Goal: Contribute content: Add original content to the website for others to see

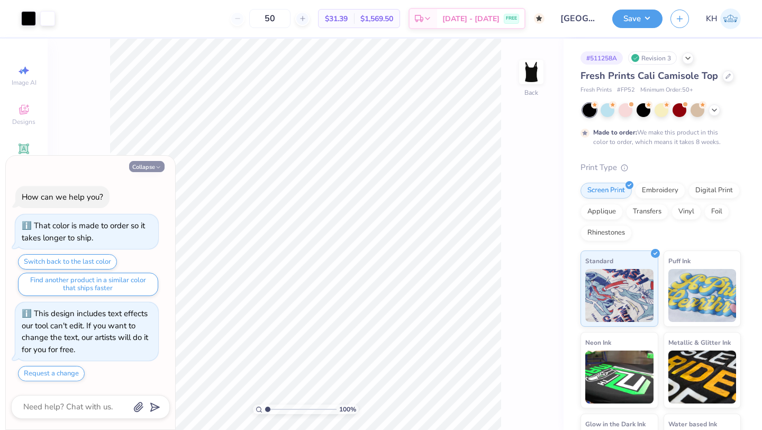
click at [150, 170] on button "Collapse" at bounding box center [146, 166] width 35 height 11
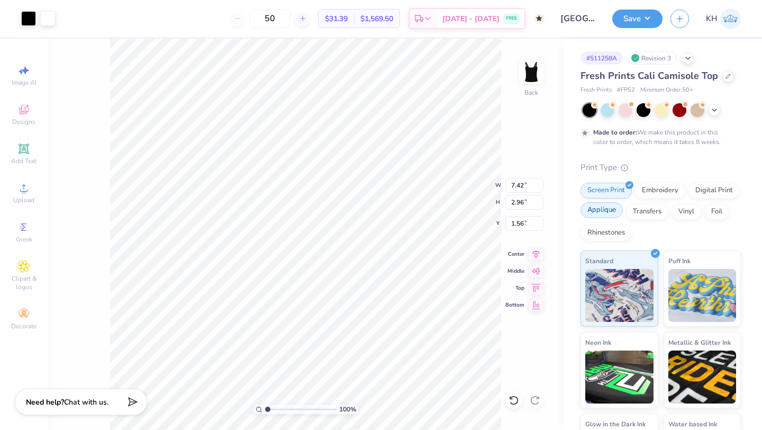
click at [607, 207] on div "Applique" at bounding box center [601, 210] width 42 height 16
type textarea "x"
type input "7.43"
type input "1.81"
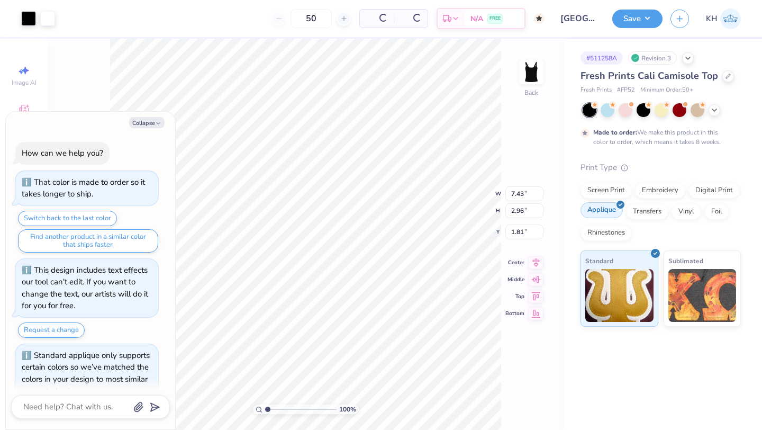
scroll to position [21, 0]
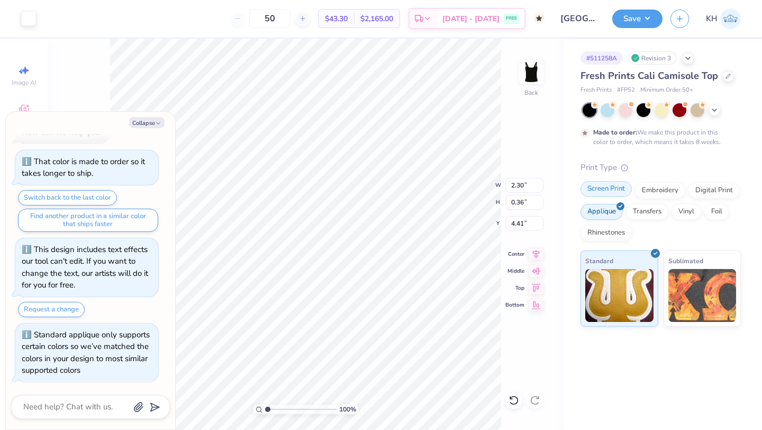
click at [615, 193] on div "Screen Print" at bounding box center [605, 189] width 51 height 16
type textarea "x"
type input "2.29"
type input "4.16"
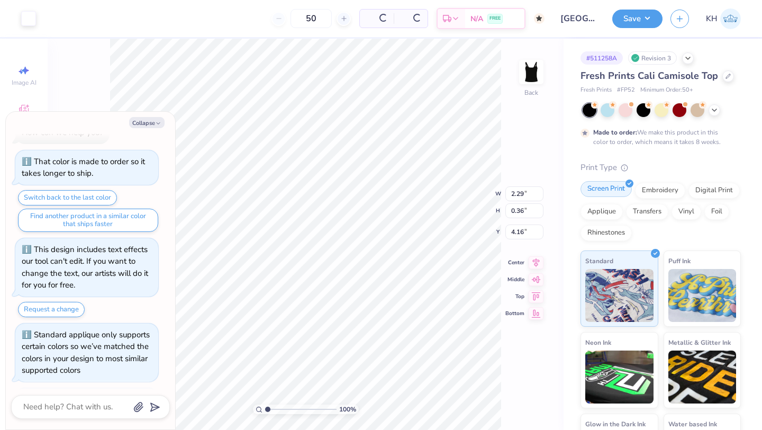
scroll to position [85, 0]
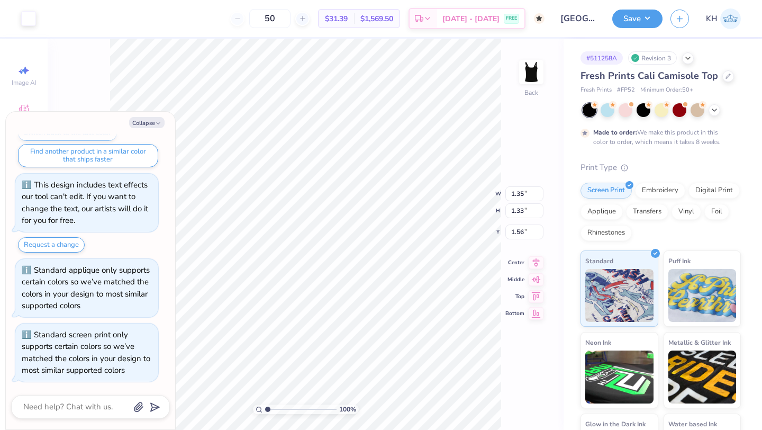
type textarea "x"
type input "1.83"
type input "1.98"
type input "2.07"
click at [596, 212] on div "Applique" at bounding box center [601, 210] width 42 height 16
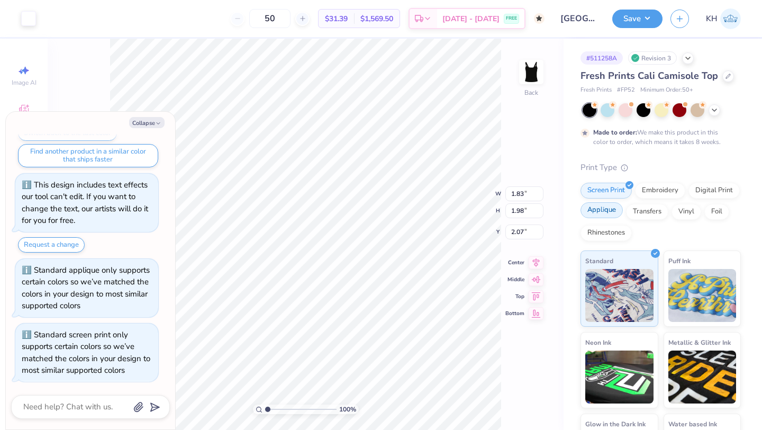
type textarea "x"
type input "1.99"
type input "2.32"
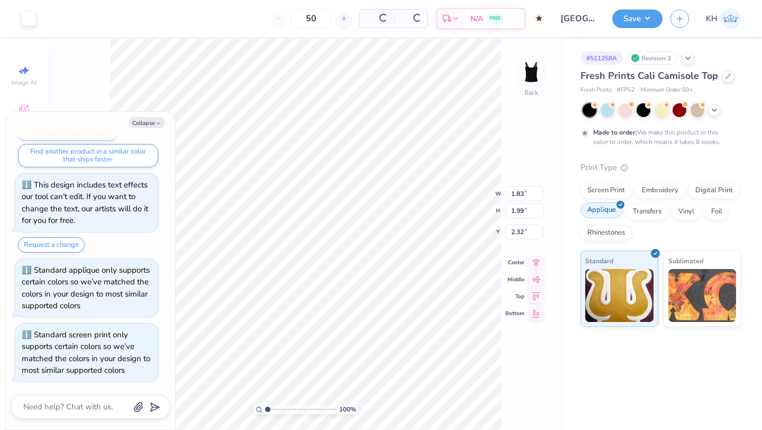
scroll to position [150, 0]
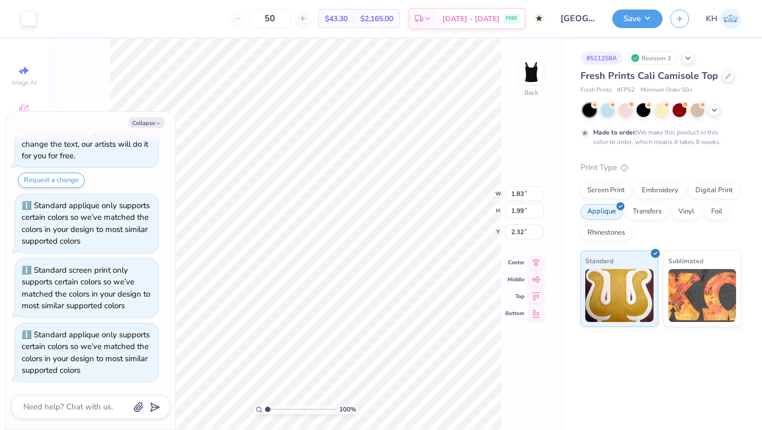
type textarea "x"
type input "2.13"
type input "2.09"
type input "2.25"
click at [154, 125] on button "Collapse" at bounding box center [146, 122] width 35 height 11
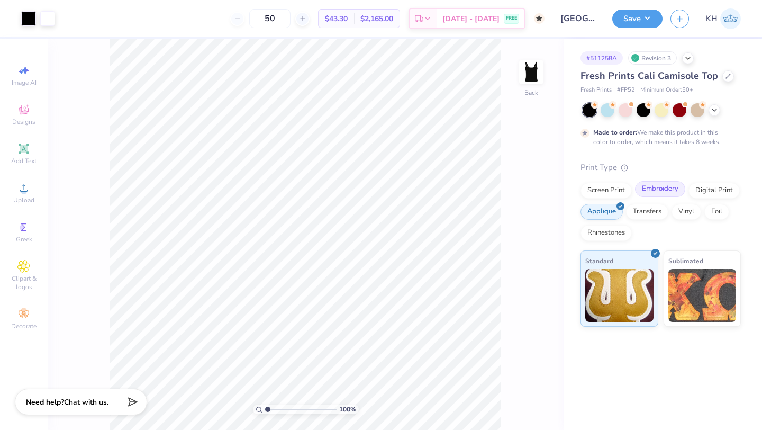
click at [664, 193] on div "Embroidery" at bounding box center [660, 189] width 50 height 16
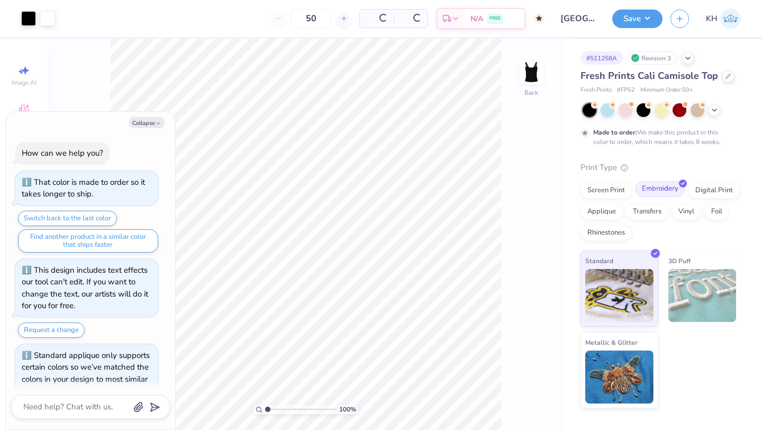
scroll to position [214, 0]
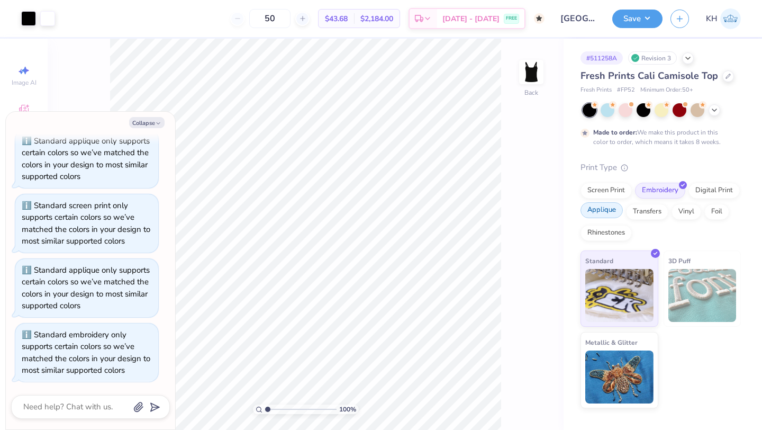
click at [606, 206] on div "Applique" at bounding box center [601, 210] width 42 height 16
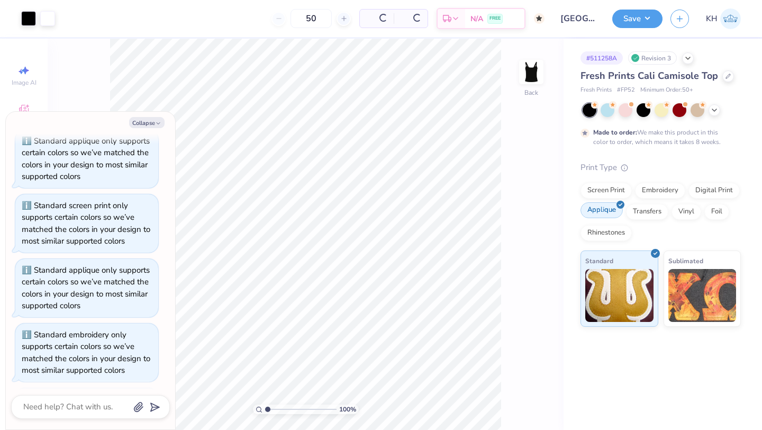
scroll to position [279, 0]
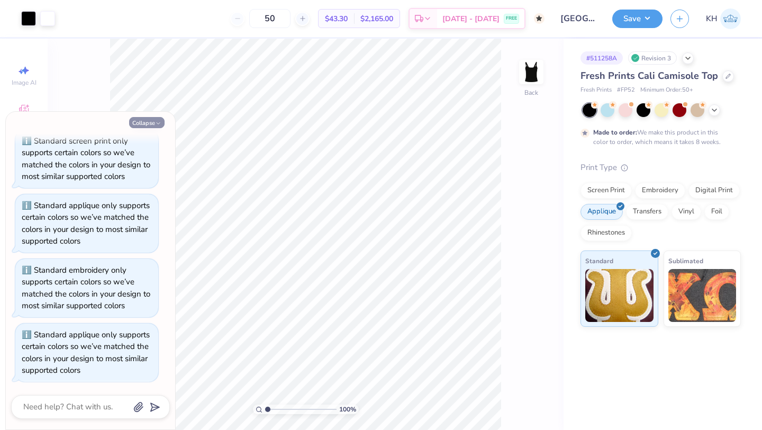
click at [150, 126] on button "Collapse" at bounding box center [146, 122] width 35 height 11
type textarea "x"
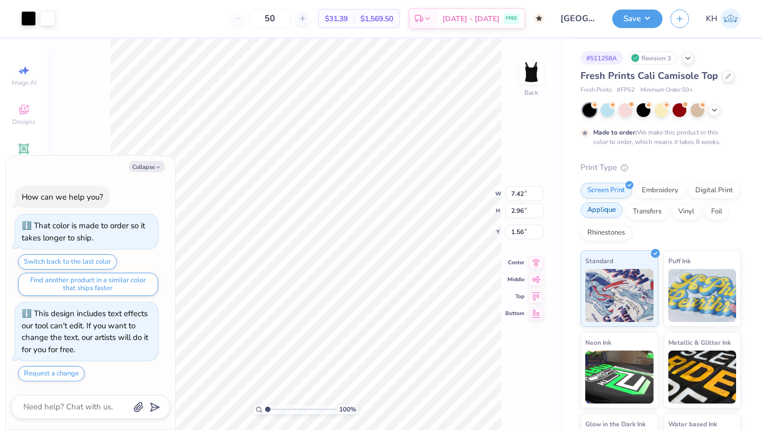
click at [609, 214] on div "Applique" at bounding box center [601, 210] width 42 height 16
type textarea "x"
type input "7.43"
type input "1.81"
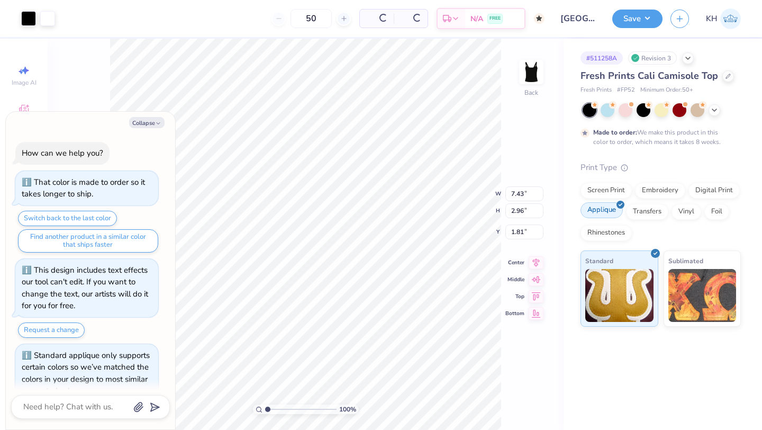
scroll to position [21, 0]
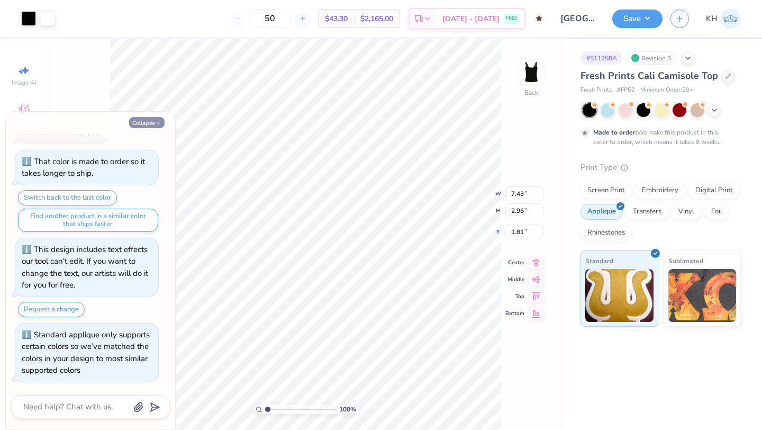
click at [152, 118] on button "Collapse" at bounding box center [146, 122] width 35 height 11
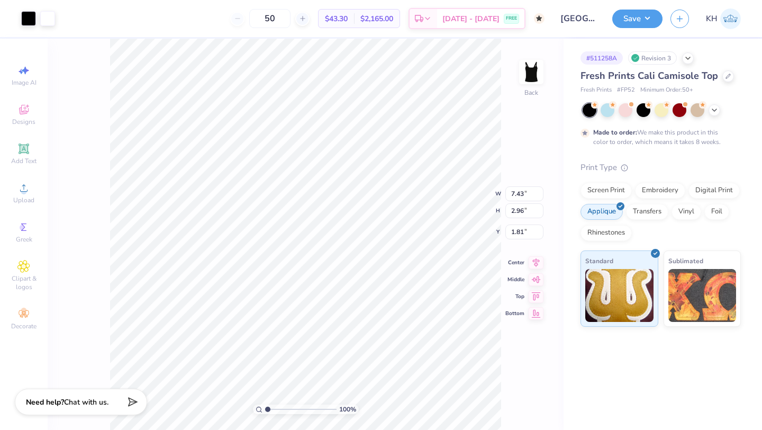
click at [651, 362] on div "# 511258A Revision 3 Fresh Prints Cali Camisole Top Fresh Prints # FP52 Minimum…" at bounding box center [662, 234] width 198 height 391
click at [711, 107] on icon at bounding box center [714, 109] width 8 height 8
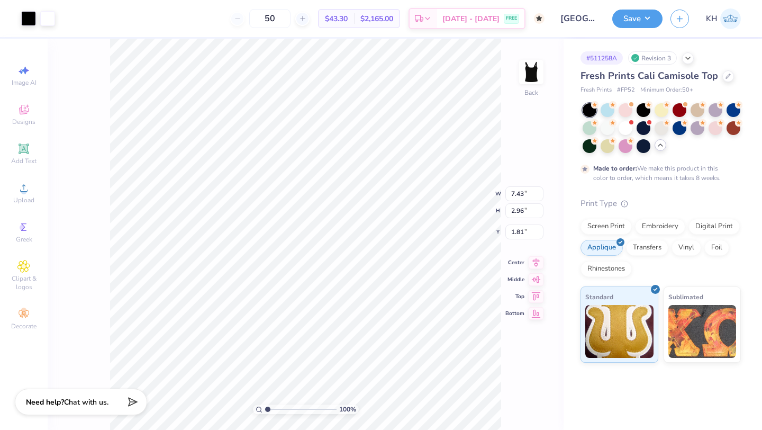
click at [616, 178] on div "Made to order: We make this product in this color to order, which means it take…" at bounding box center [658, 172] width 130 height 19
click at [647, 21] on button "Save" at bounding box center [637, 17] width 50 height 19
click at [646, 108] on div at bounding box center [643, 109] width 14 height 14
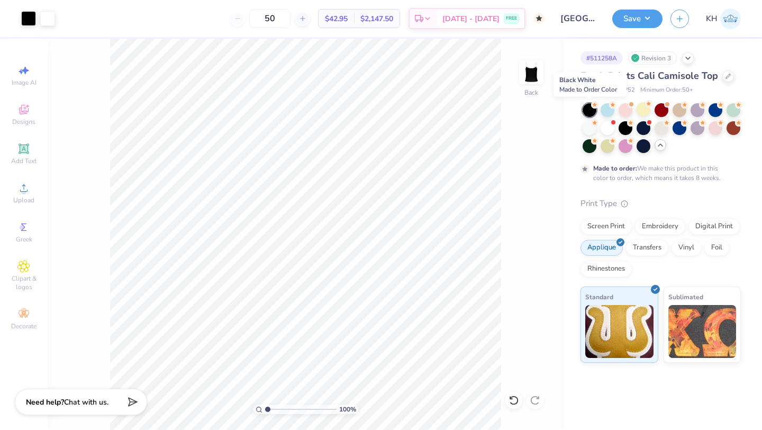
click at [591, 106] on icon at bounding box center [594, 104] width 7 height 7
click at [650, 198] on div "Print Type" at bounding box center [660, 203] width 160 height 12
click at [649, 150] on div at bounding box center [643, 145] width 14 height 14
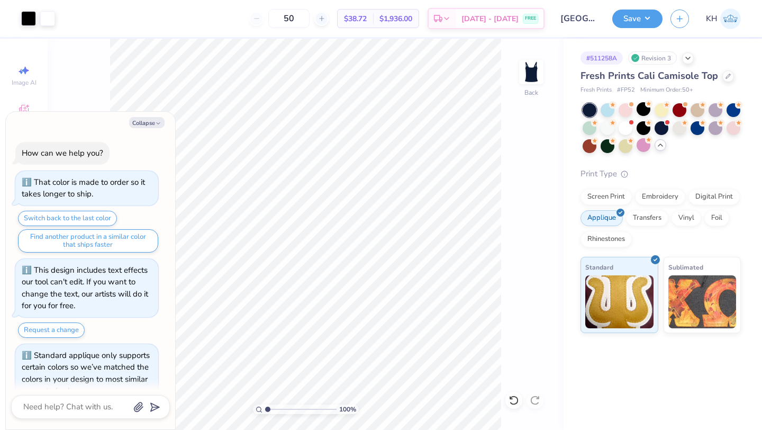
scroll to position [85, 0]
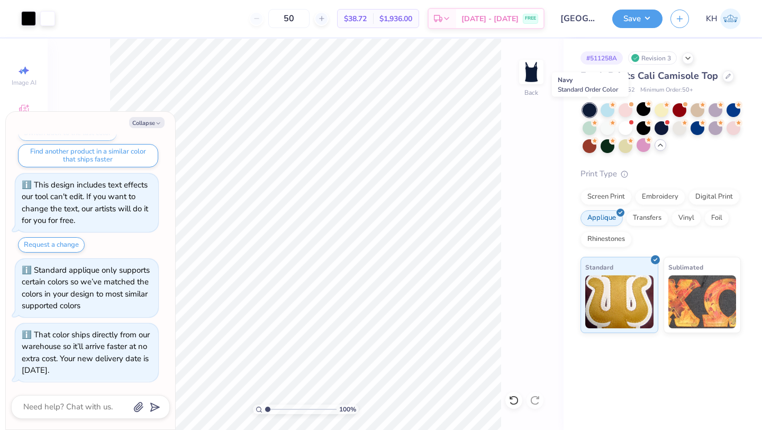
click at [592, 110] on div at bounding box center [589, 110] width 14 height 14
click at [648, 171] on div "Print Type" at bounding box center [660, 174] width 160 height 12
click at [642, 129] on div at bounding box center [643, 127] width 14 height 14
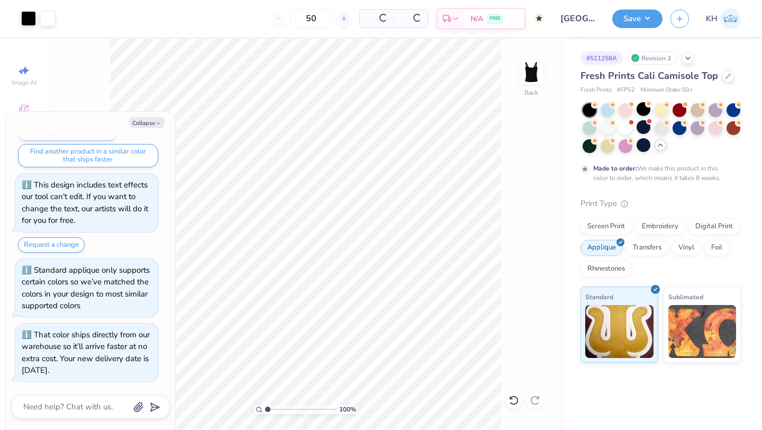
scroll to position [185, 0]
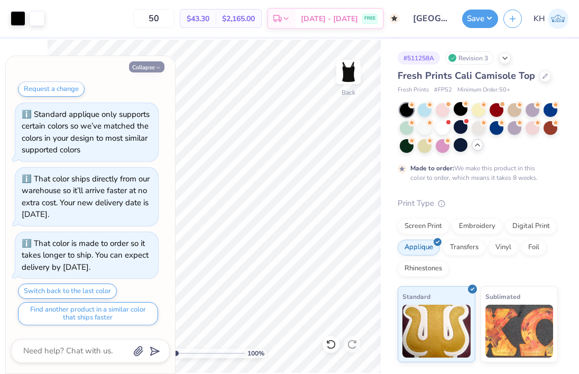
click at [156, 67] on icon "button" at bounding box center [158, 68] width 6 height 6
type textarea "x"
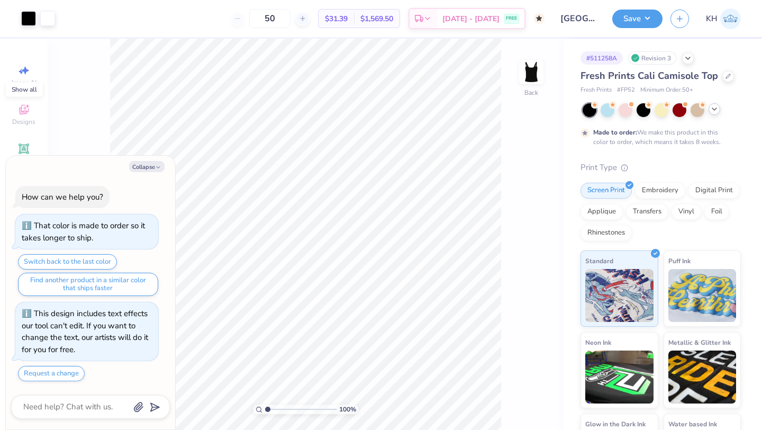
click at [715, 110] on icon at bounding box center [714, 109] width 8 height 8
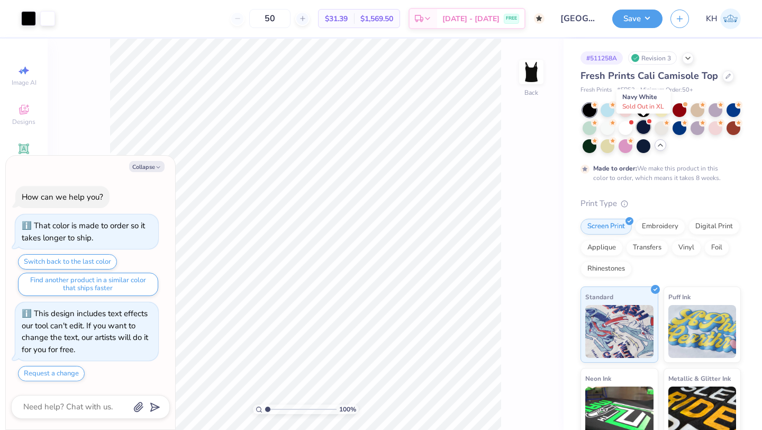
click at [649, 127] on div at bounding box center [643, 127] width 14 height 14
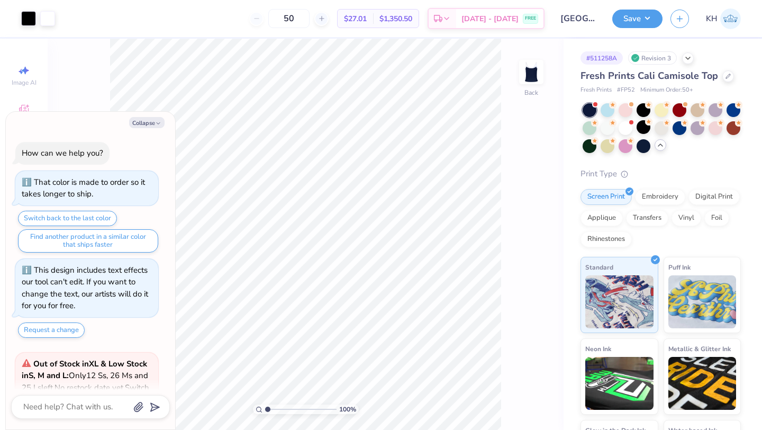
scroll to position [343, 0]
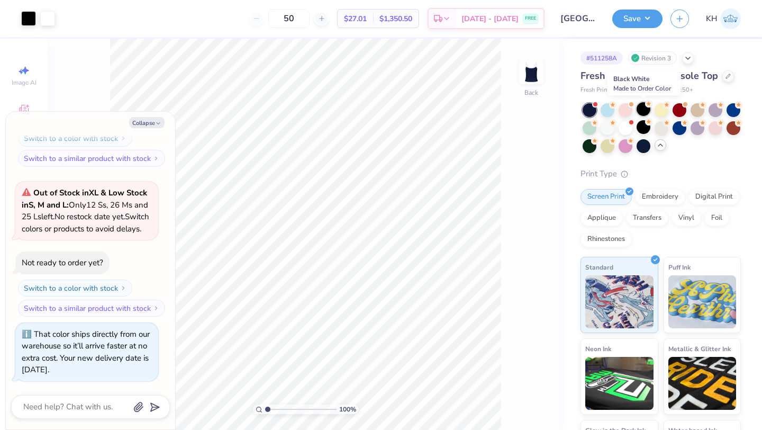
click at [644, 105] on div at bounding box center [643, 109] width 14 height 14
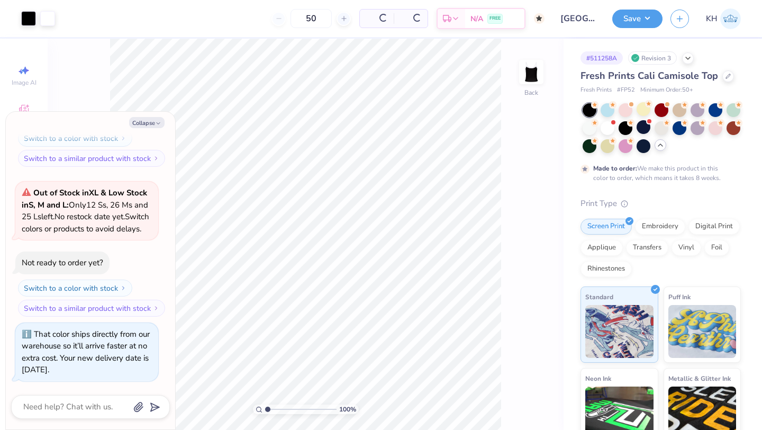
scroll to position [443, 0]
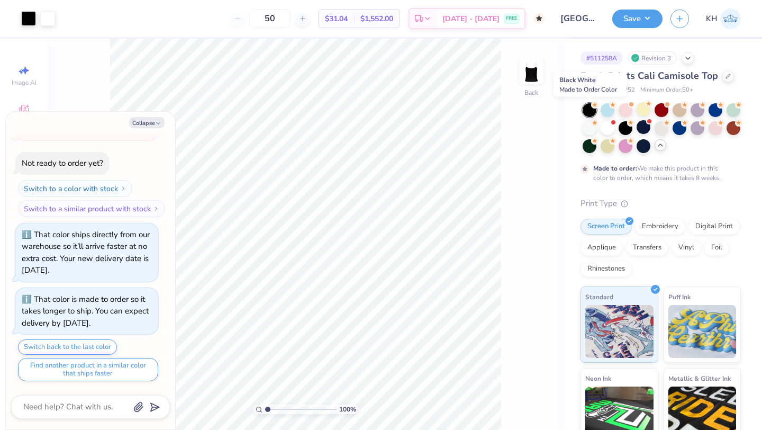
click at [591, 116] on div at bounding box center [589, 110] width 14 height 14
click at [589, 112] on div at bounding box center [589, 110] width 14 height 14
click at [147, 124] on button "Collapse" at bounding box center [146, 122] width 35 height 11
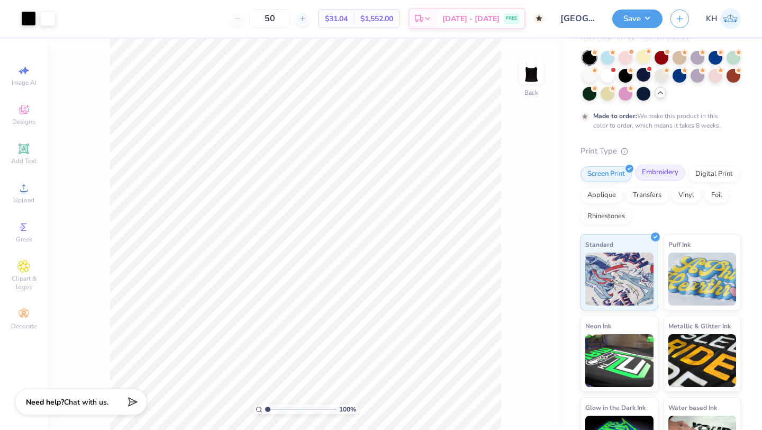
scroll to position [8, 0]
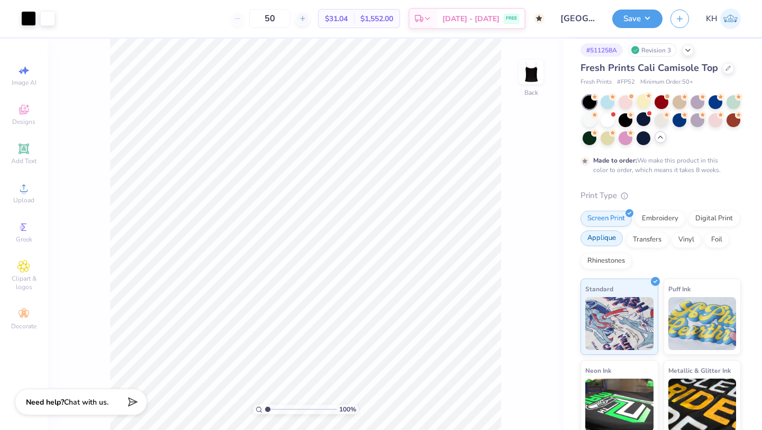
click at [600, 238] on div "Applique" at bounding box center [601, 238] width 42 height 16
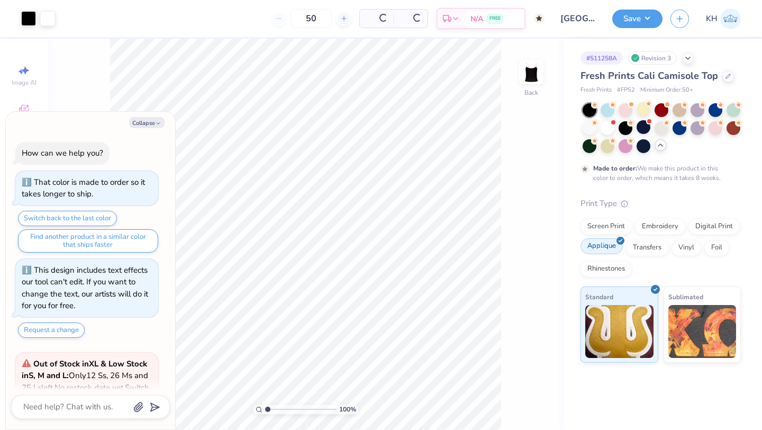
scroll to position [508, 0]
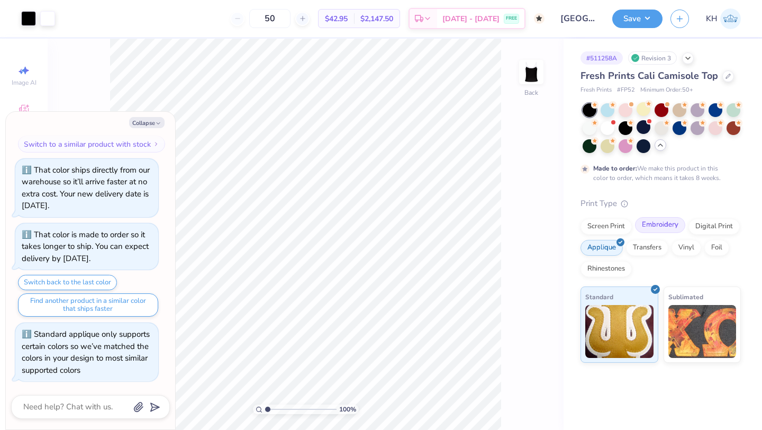
click at [642, 224] on div "Embroidery" at bounding box center [660, 225] width 50 height 16
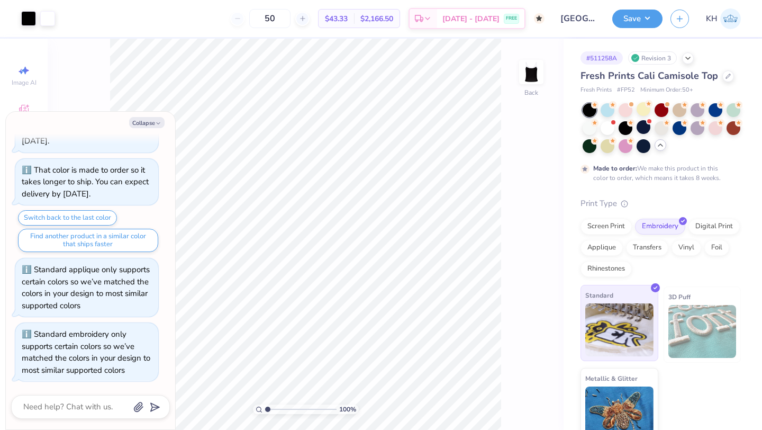
scroll to position [14, 0]
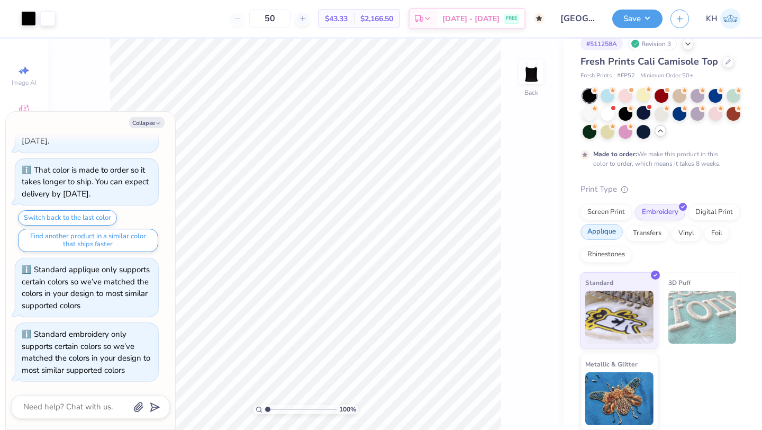
click at [605, 235] on div "Applique" at bounding box center [601, 232] width 42 height 16
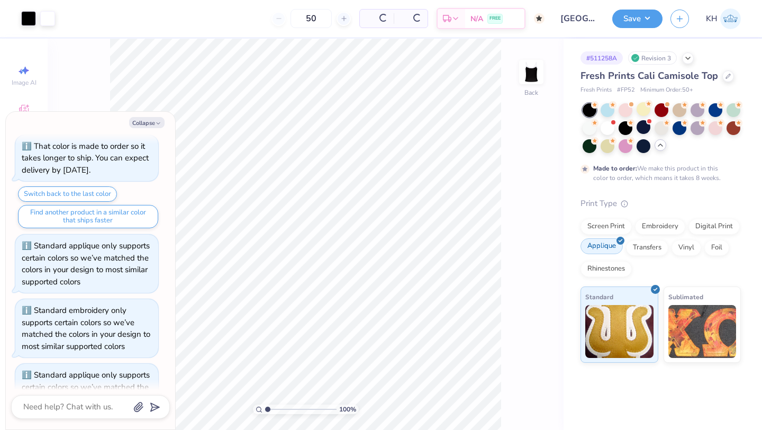
scroll to position [0, 0]
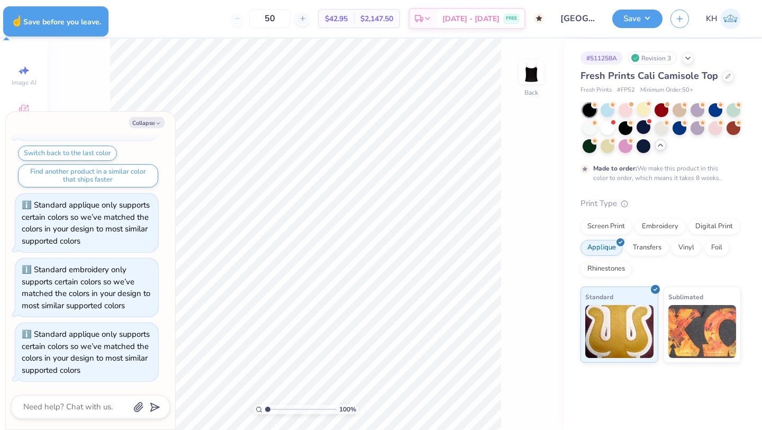
type textarea "x"
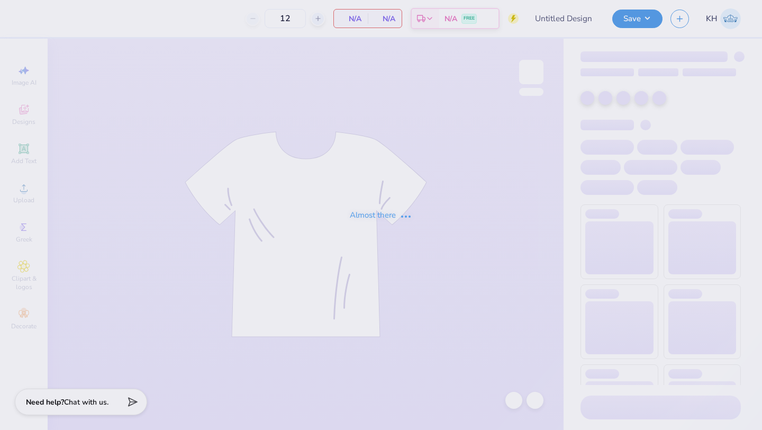
type input "[GEOGRAPHIC_DATA] : [PERSON_NAME]"
type input "50"
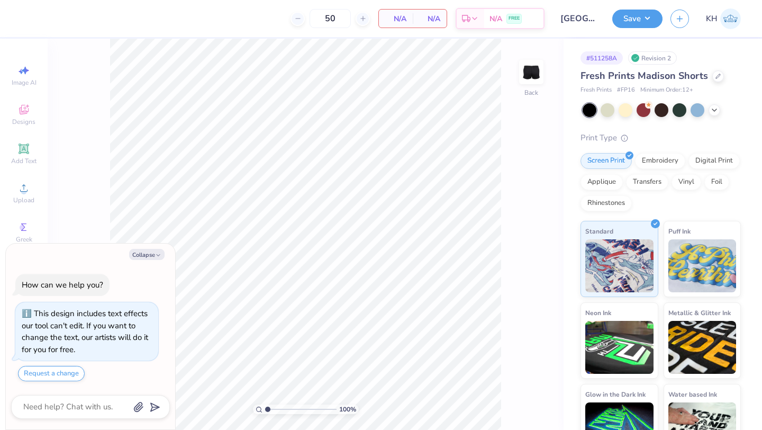
scroll to position [30, 0]
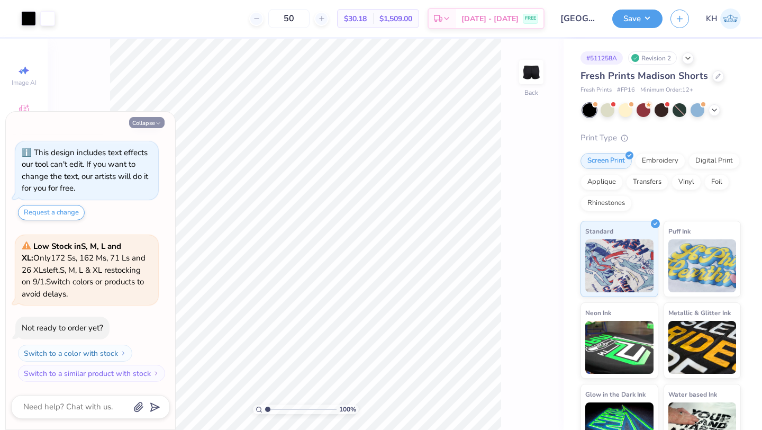
click at [153, 126] on button "Collapse" at bounding box center [146, 122] width 35 height 11
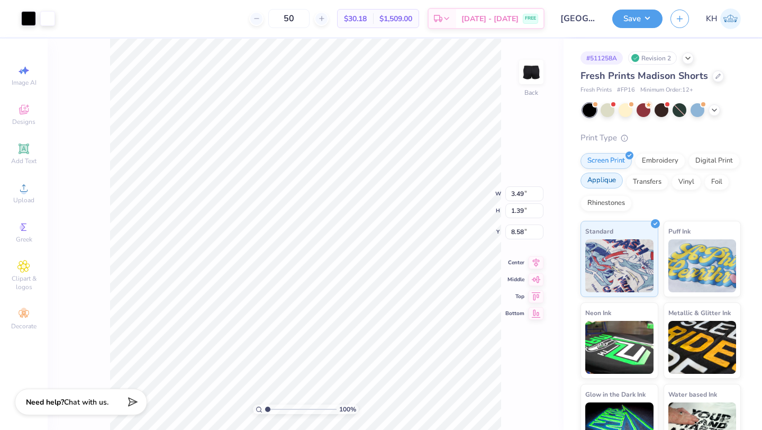
click at [592, 180] on div "Applique" at bounding box center [601, 180] width 42 height 16
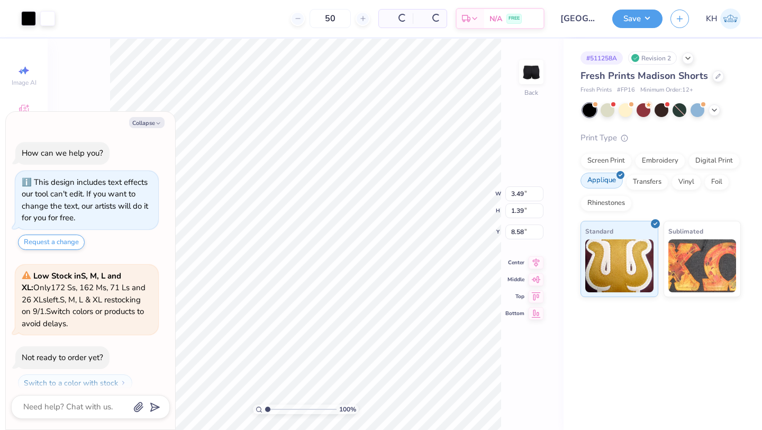
scroll to position [94, 0]
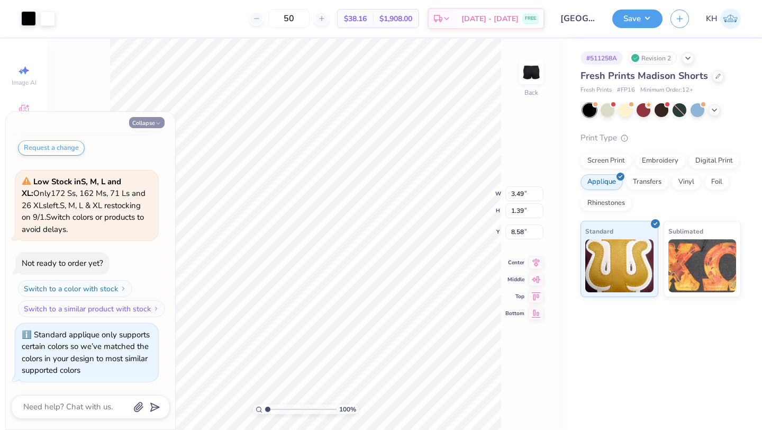
click at [149, 121] on button "Collapse" at bounding box center [146, 122] width 35 height 11
type textarea "x"
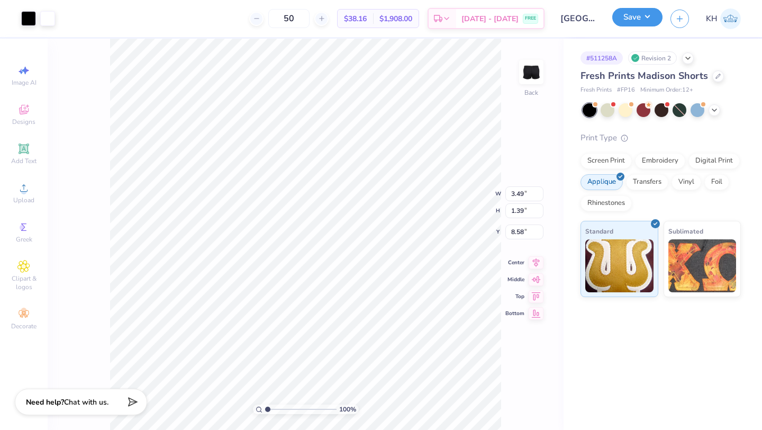
click at [628, 21] on button "Save" at bounding box center [637, 17] width 50 height 19
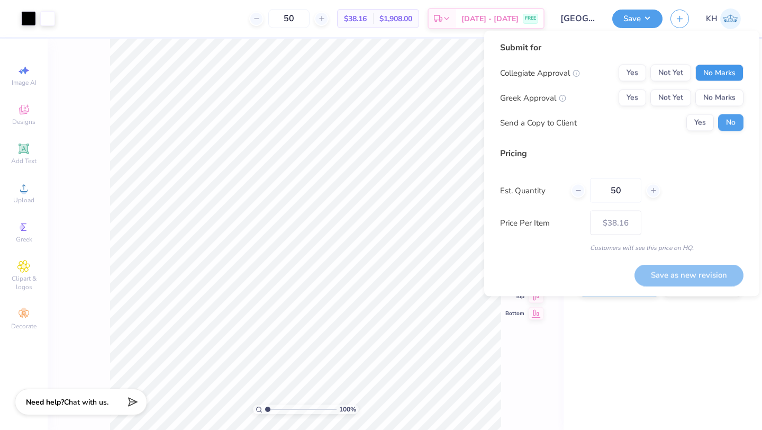
click at [706, 74] on button "No Marks" at bounding box center [719, 73] width 48 height 17
click at [658, 101] on button "Not Yet" at bounding box center [670, 97] width 41 height 17
click at [638, 101] on button "Yes" at bounding box center [632, 97] width 28 height 17
click at [691, 273] on button "Save as new revision" at bounding box center [688, 275] width 109 height 22
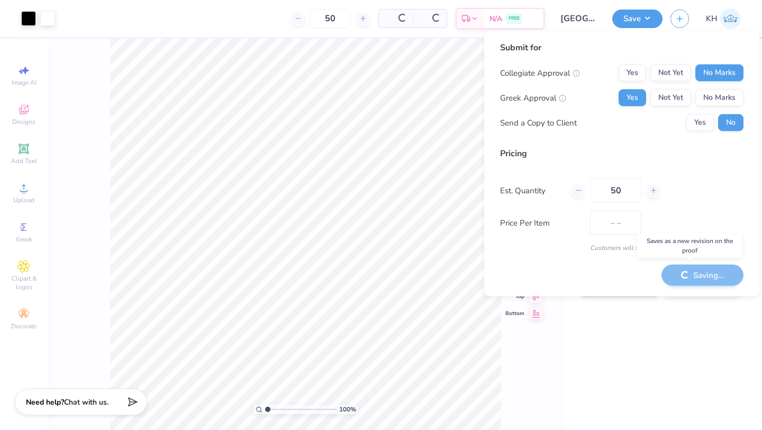
type input "$38.16"
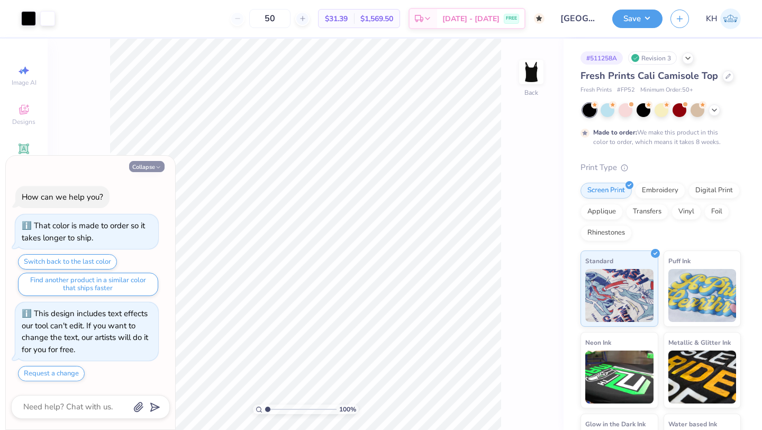
click at [158, 162] on button "Collapse" at bounding box center [146, 166] width 35 height 11
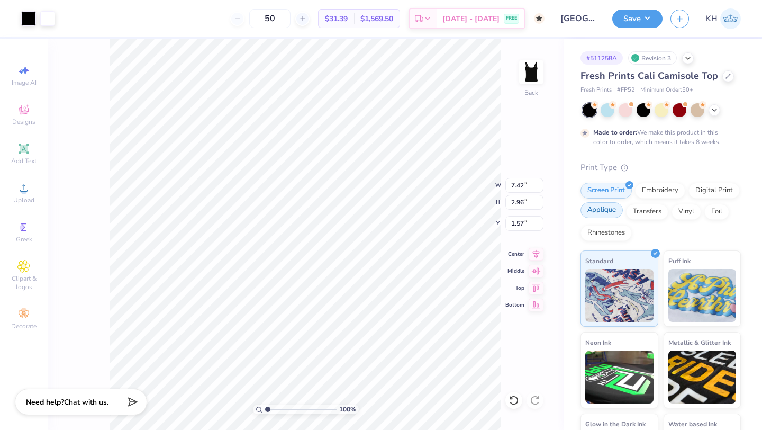
click at [606, 215] on div "Applique" at bounding box center [601, 210] width 42 height 16
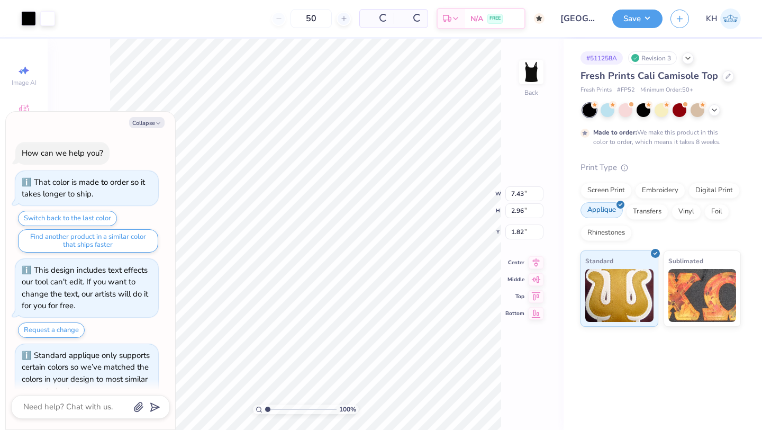
type textarea "x"
type input "7.43"
type input "1.82"
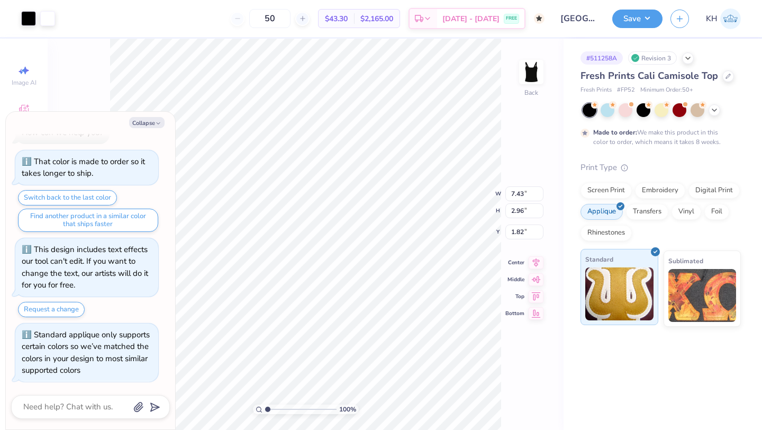
click at [617, 295] on img at bounding box center [619, 293] width 68 height 53
click at [140, 120] on button "Collapse" at bounding box center [146, 122] width 35 height 11
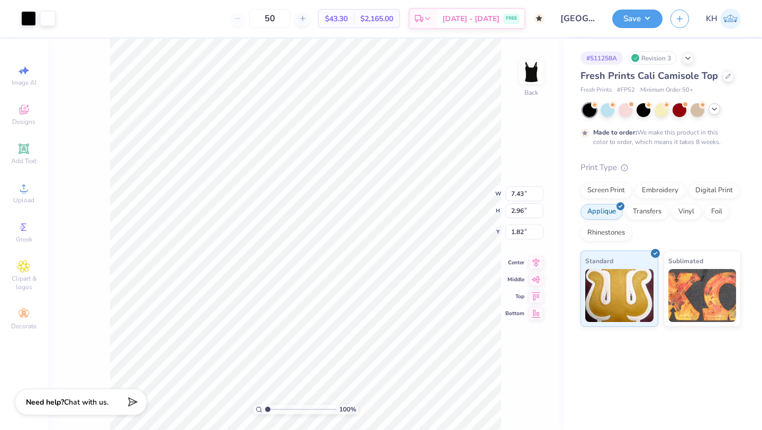
click at [716, 108] on polyline at bounding box center [714, 109] width 4 height 2
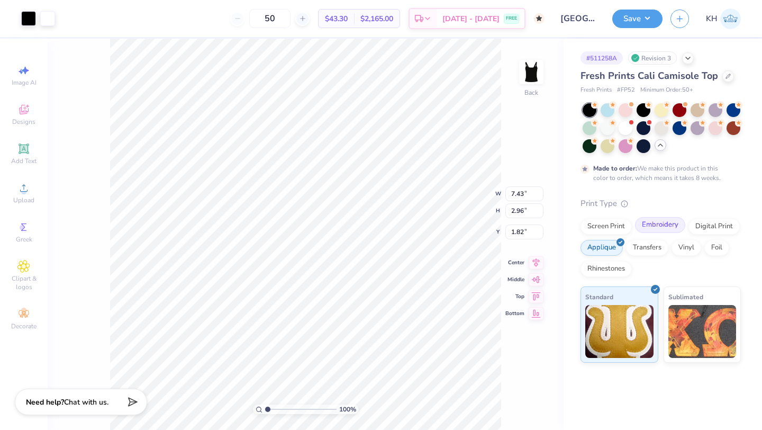
click at [664, 225] on div "Embroidery" at bounding box center [660, 225] width 50 height 16
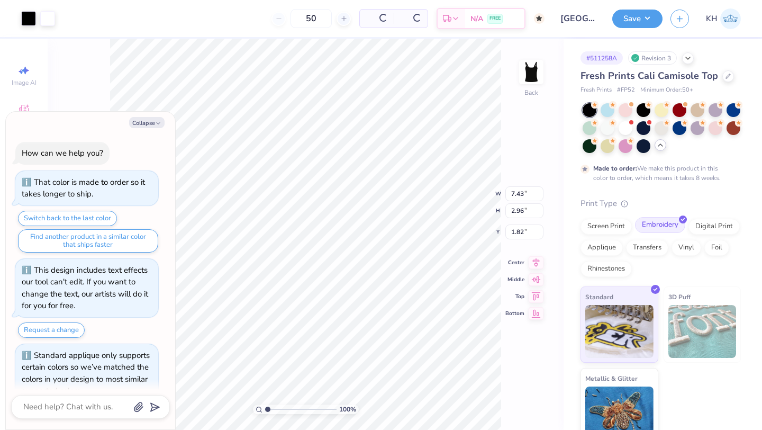
scroll to position [85, 0]
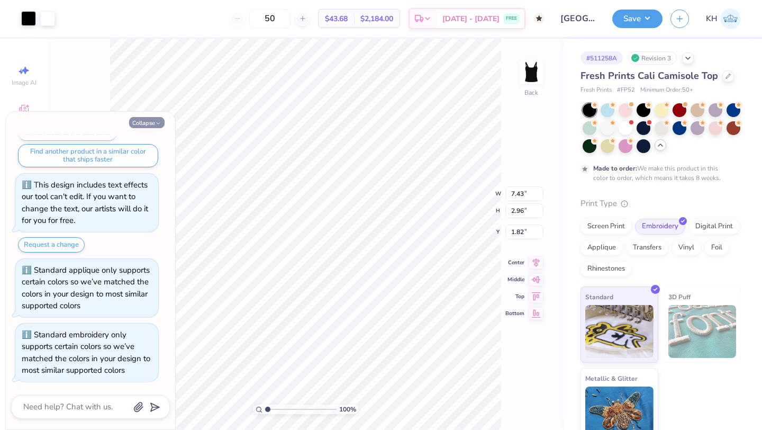
click at [141, 123] on button "Collapse" at bounding box center [146, 122] width 35 height 11
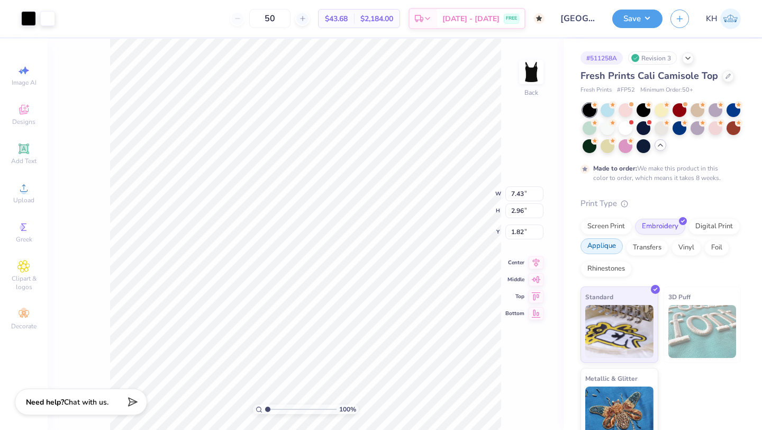
click at [615, 245] on div "Applique" at bounding box center [601, 246] width 42 height 16
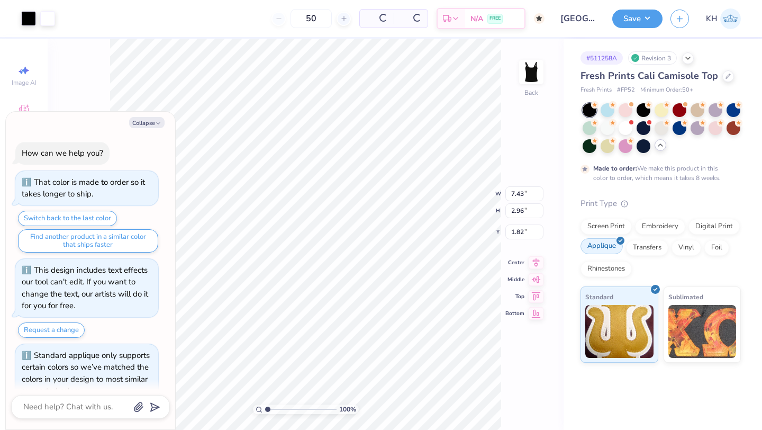
scroll to position [150, 0]
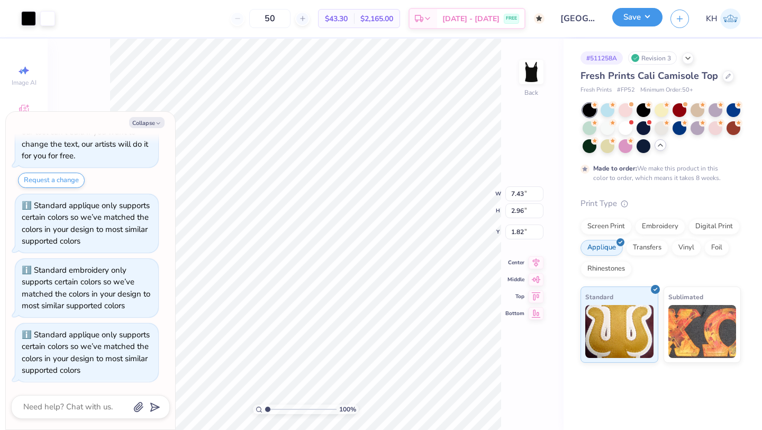
click at [643, 25] on button "Save" at bounding box center [637, 17] width 50 height 19
type textarea "x"
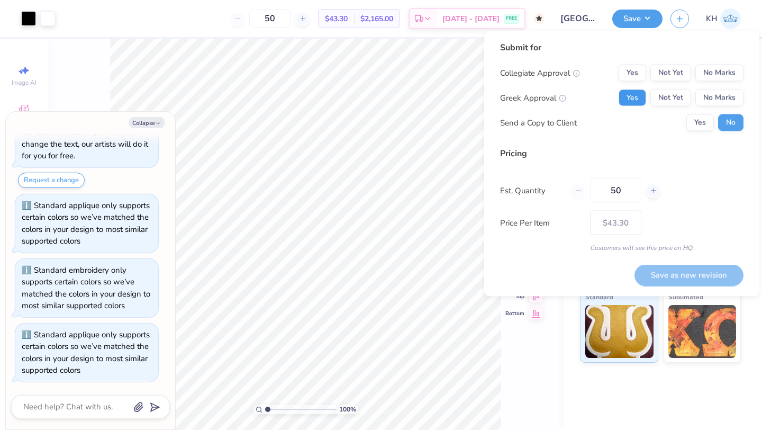
click at [637, 103] on button "Yes" at bounding box center [632, 97] width 28 height 17
click at [707, 74] on button "No Marks" at bounding box center [719, 73] width 48 height 17
click at [695, 277] on button "Save as new revision" at bounding box center [688, 275] width 109 height 22
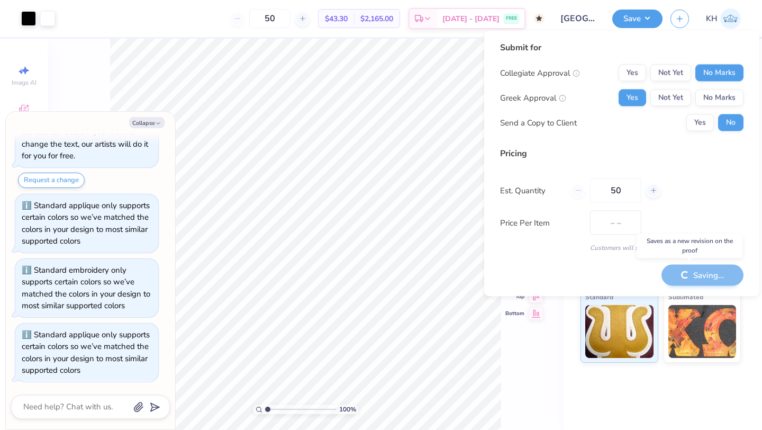
type input "$43.30"
type textarea "x"
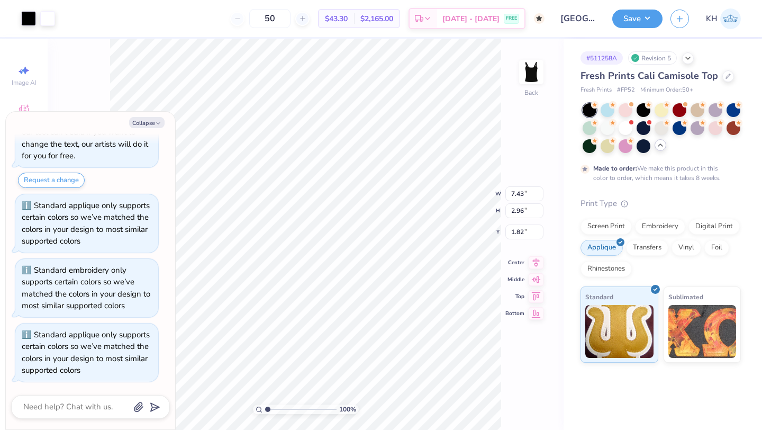
click at [737, 29] on div "Design Saved" at bounding box center [659, 32] width 188 height 48
click at [726, 26] on img at bounding box center [730, 18] width 21 height 21
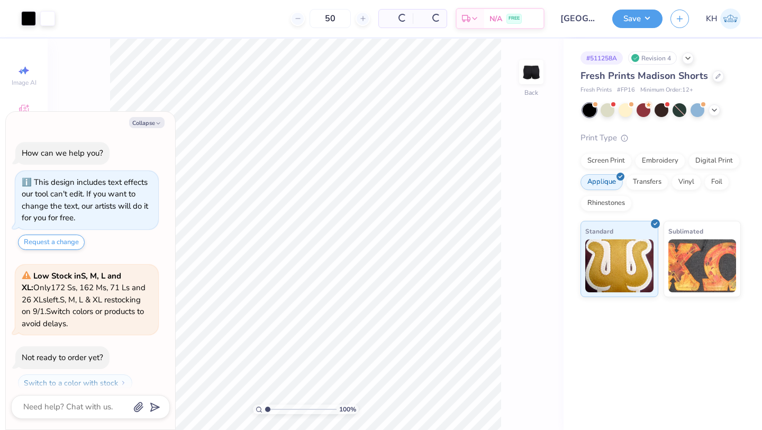
scroll to position [30, 0]
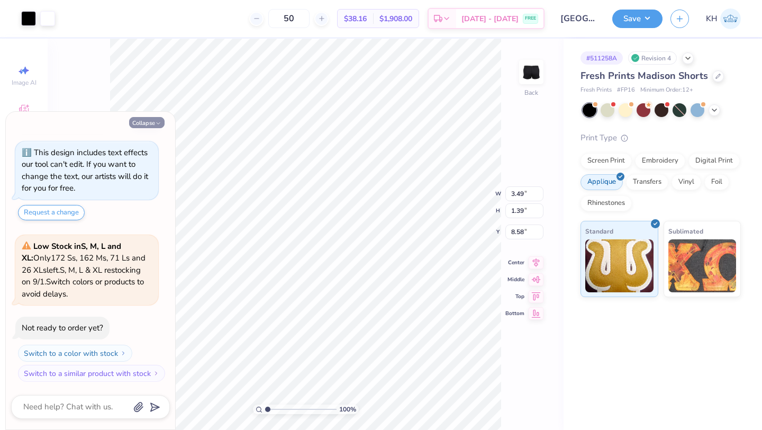
click at [147, 126] on button "Collapse" at bounding box center [146, 122] width 35 height 11
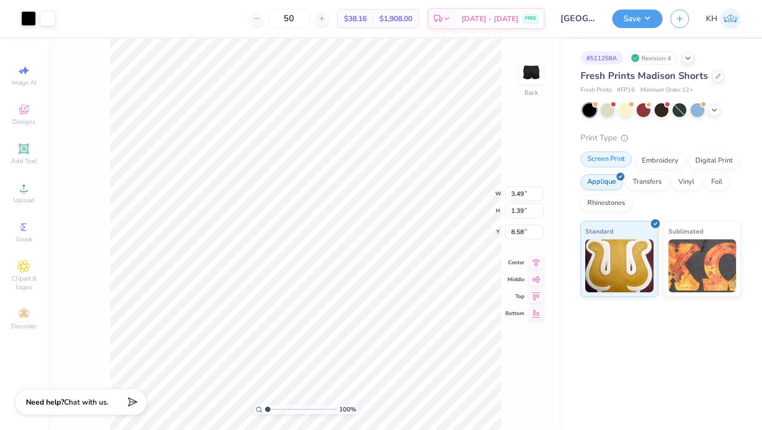
click at [604, 162] on div "Screen Print" at bounding box center [605, 159] width 51 height 16
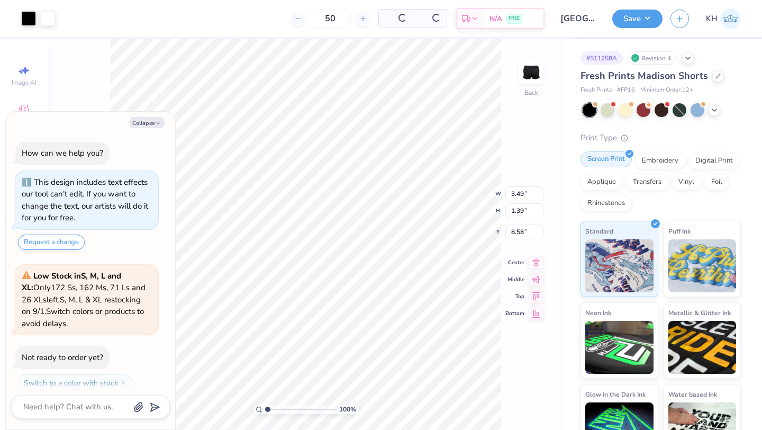
scroll to position [94, 0]
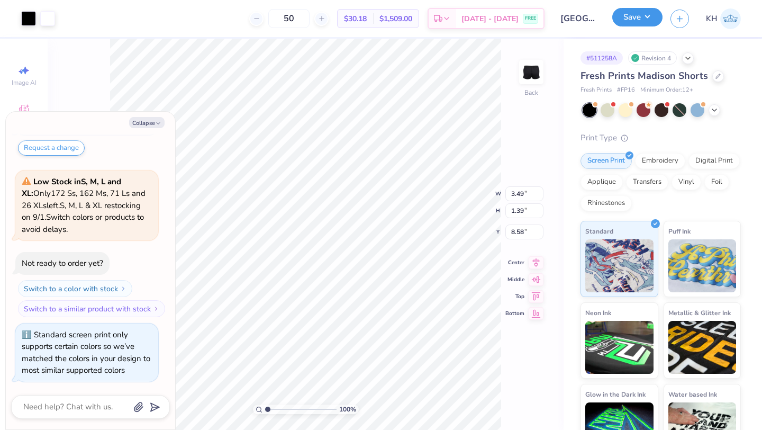
click at [635, 16] on button "Save" at bounding box center [637, 17] width 50 height 19
type textarea "x"
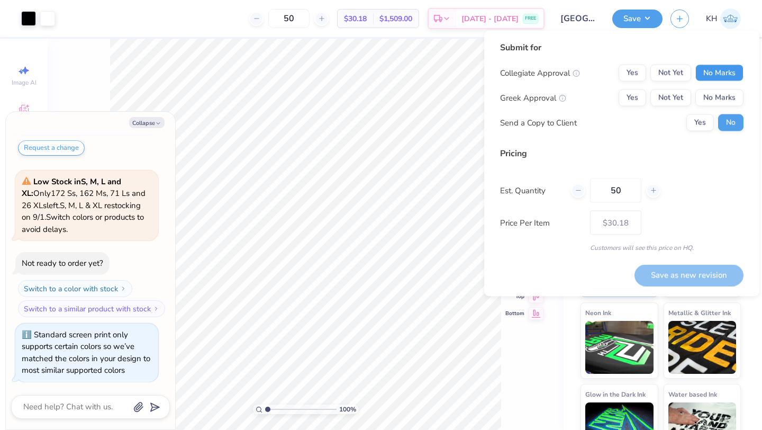
click at [713, 75] on button "No Marks" at bounding box center [719, 73] width 48 height 17
click at [625, 106] on div "Collegiate Approval Yes Not Yet No Marks Greek Approval Yes Not Yet No Marks Se…" at bounding box center [621, 98] width 243 height 67
click at [632, 97] on button "Yes" at bounding box center [632, 97] width 28 height 17
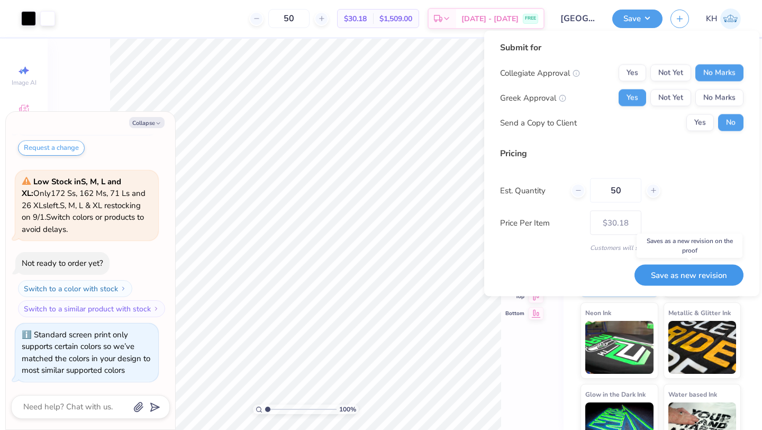
click at [677, 272] on button "Save as new revision" at bounding box center [688, 275] width 109 height 22
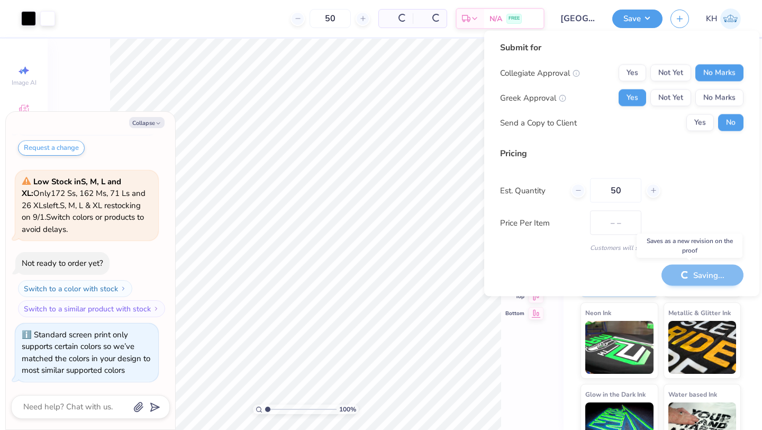
type input "$30.18"
type textarea "x"
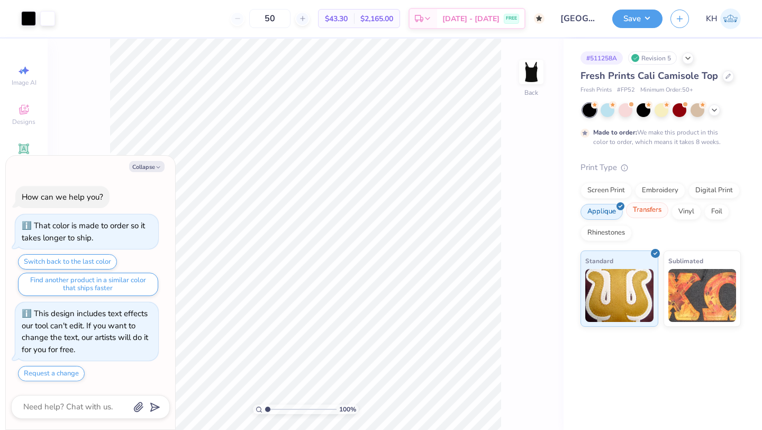
click at [648, 216] on div "Transfers" at bounding box center [647, 210] width 42 height 16
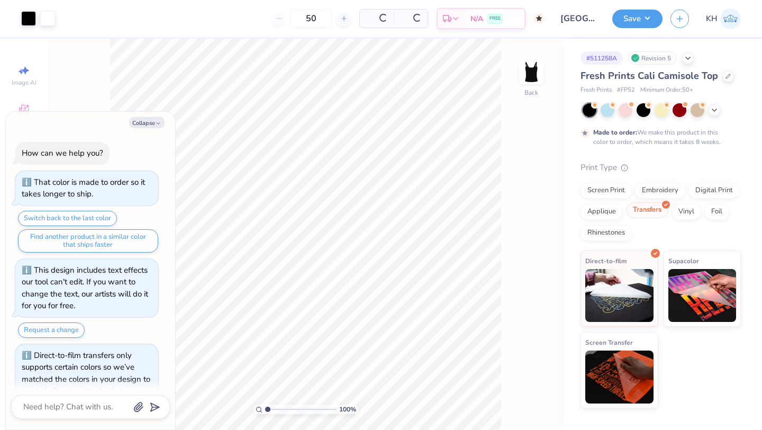
scroll to position [21, 0]
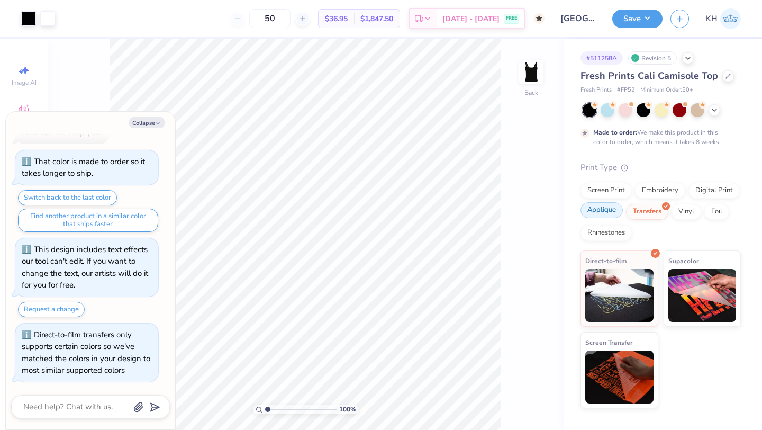
click at [612, 213] on div "Applique" at bounding box center [601, 210] width 42 height 16
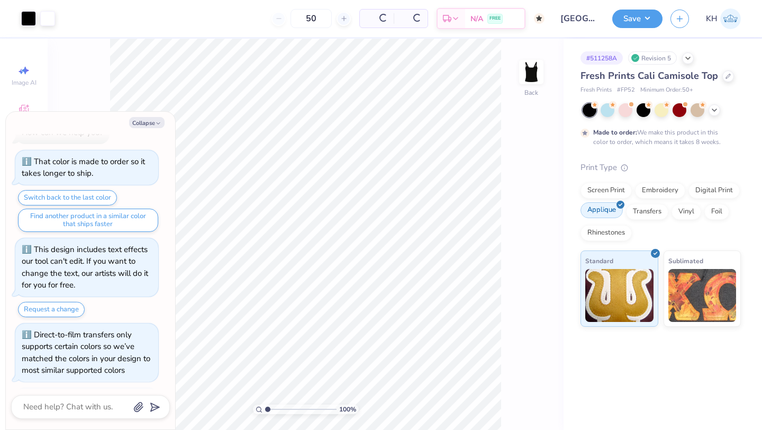
scroll to position [85, 0]
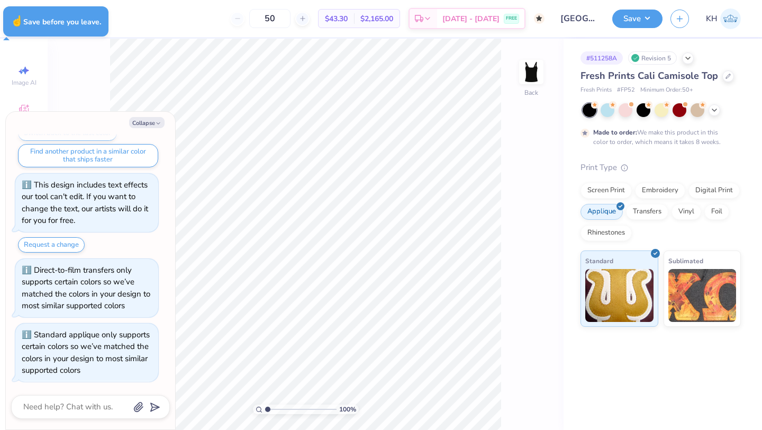
type textarea "x"
